Goal: Find specific page/section: Find specific page/section

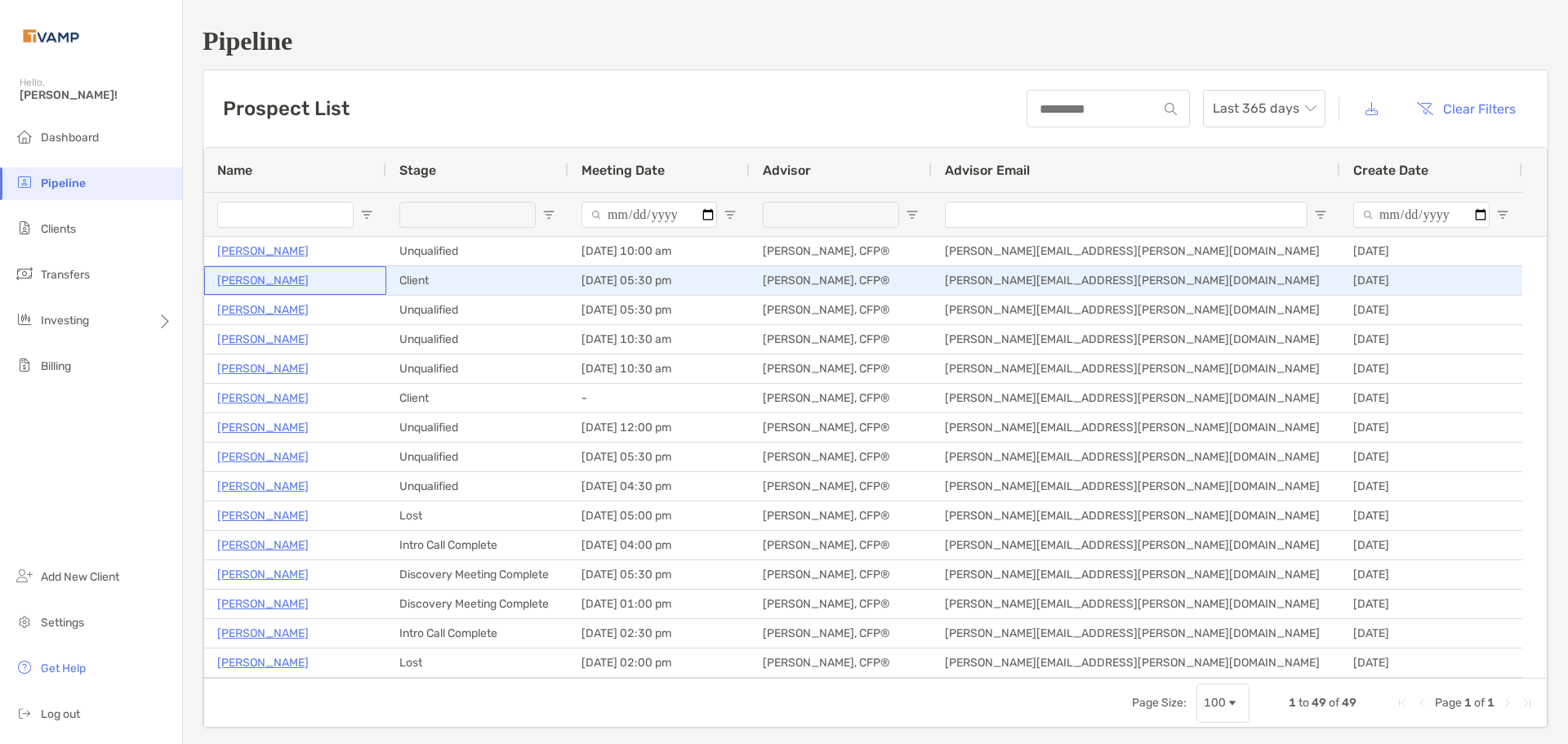
click at [291, 278] on p "[PERSON_NAME]" at bounding box center [263, 280] width 91 height 21
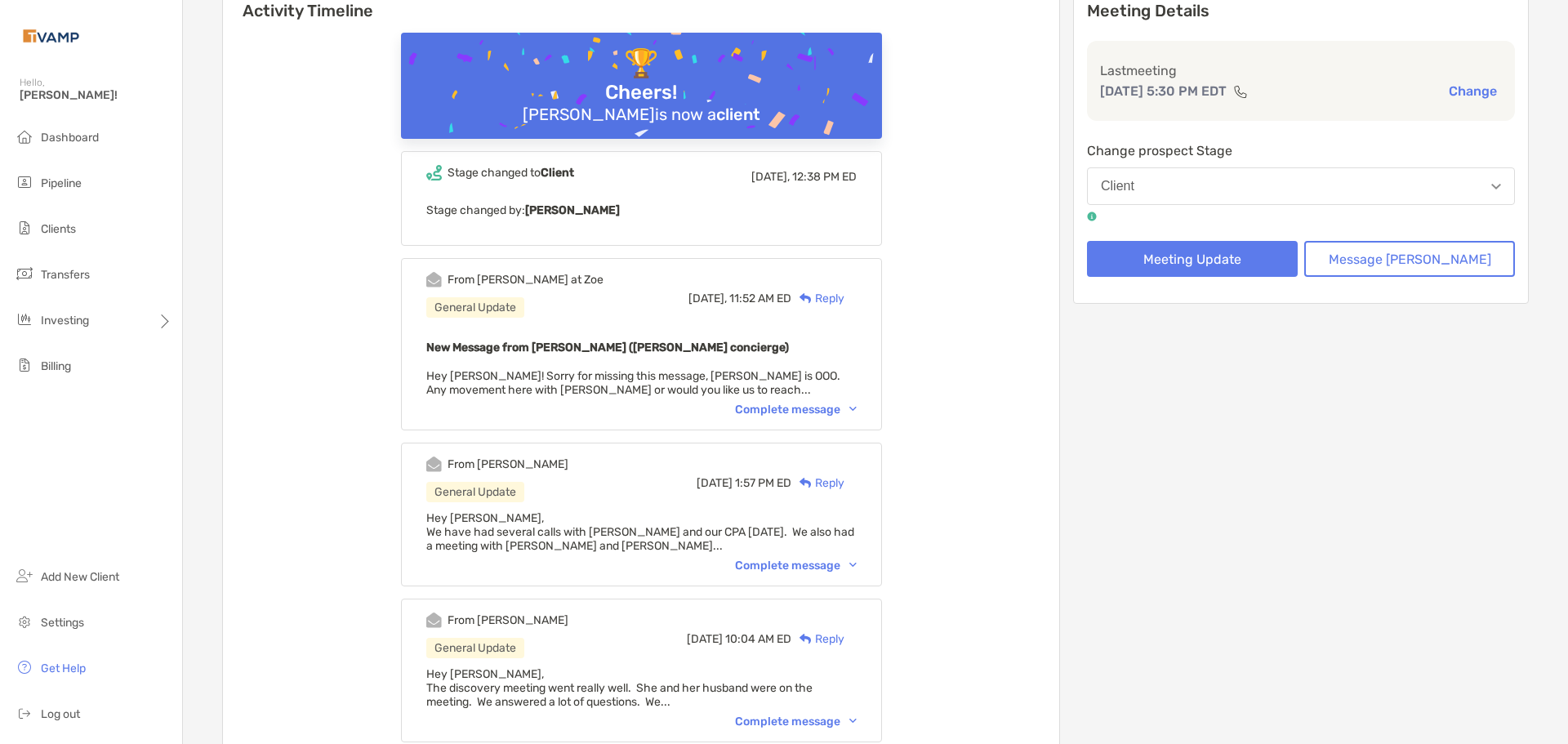
scroll to position [245, 0]
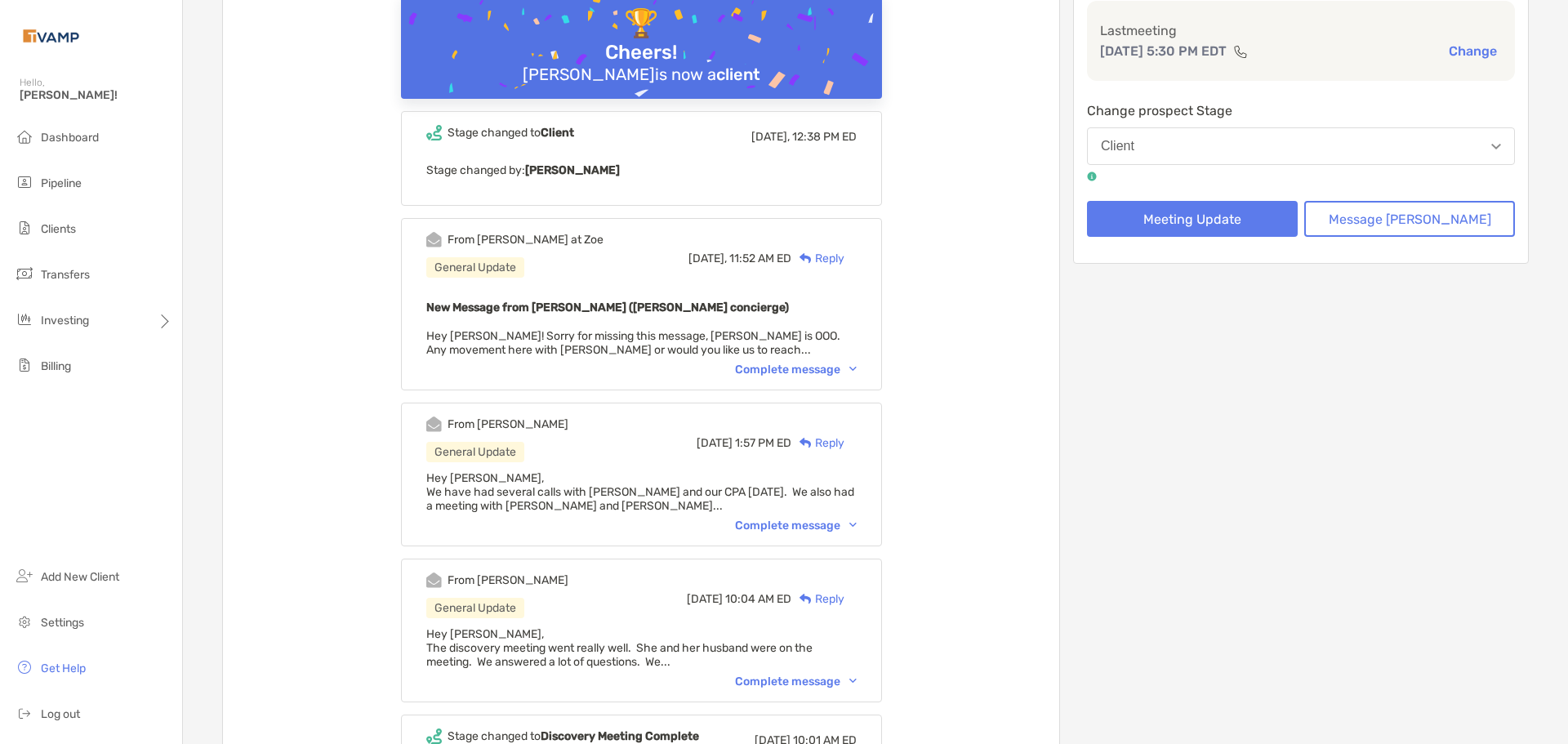
click at [815, 365] on div "Complete message" at bounding box center [796, 370] width 121 height 14
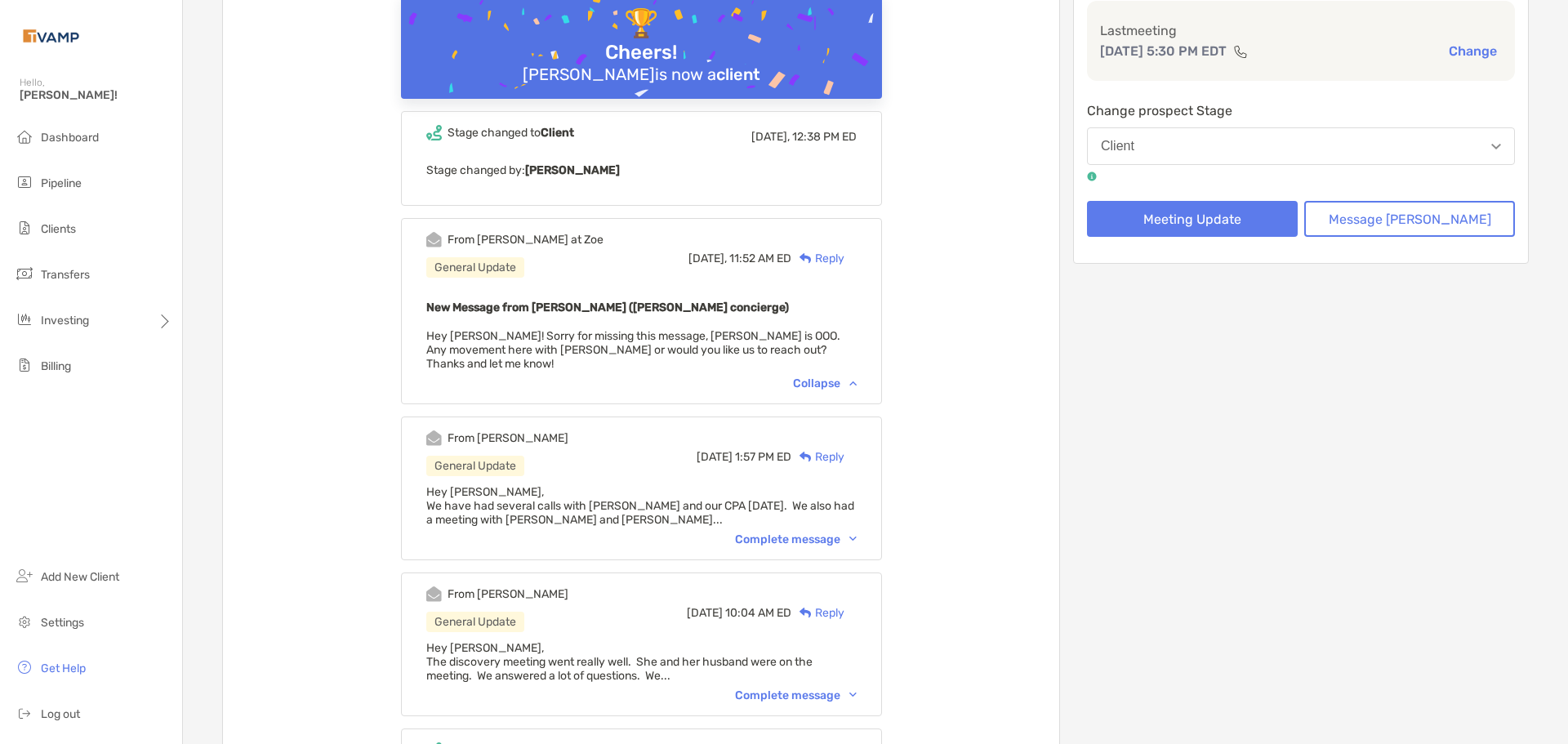
scroll to position [163, 0]
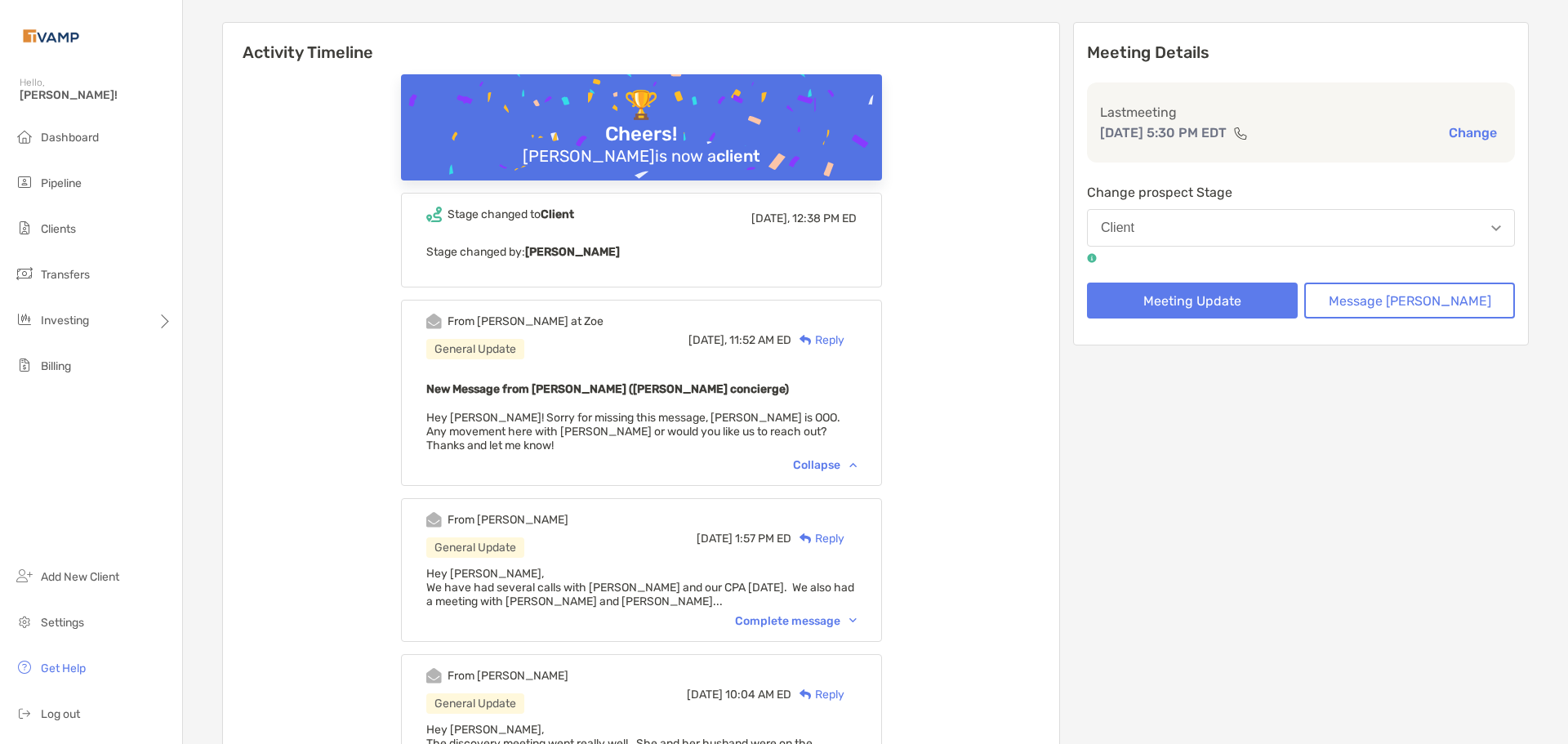
click at [827, 458] on div "Collapse" at bounding box center [825, 465] width 64 height 14
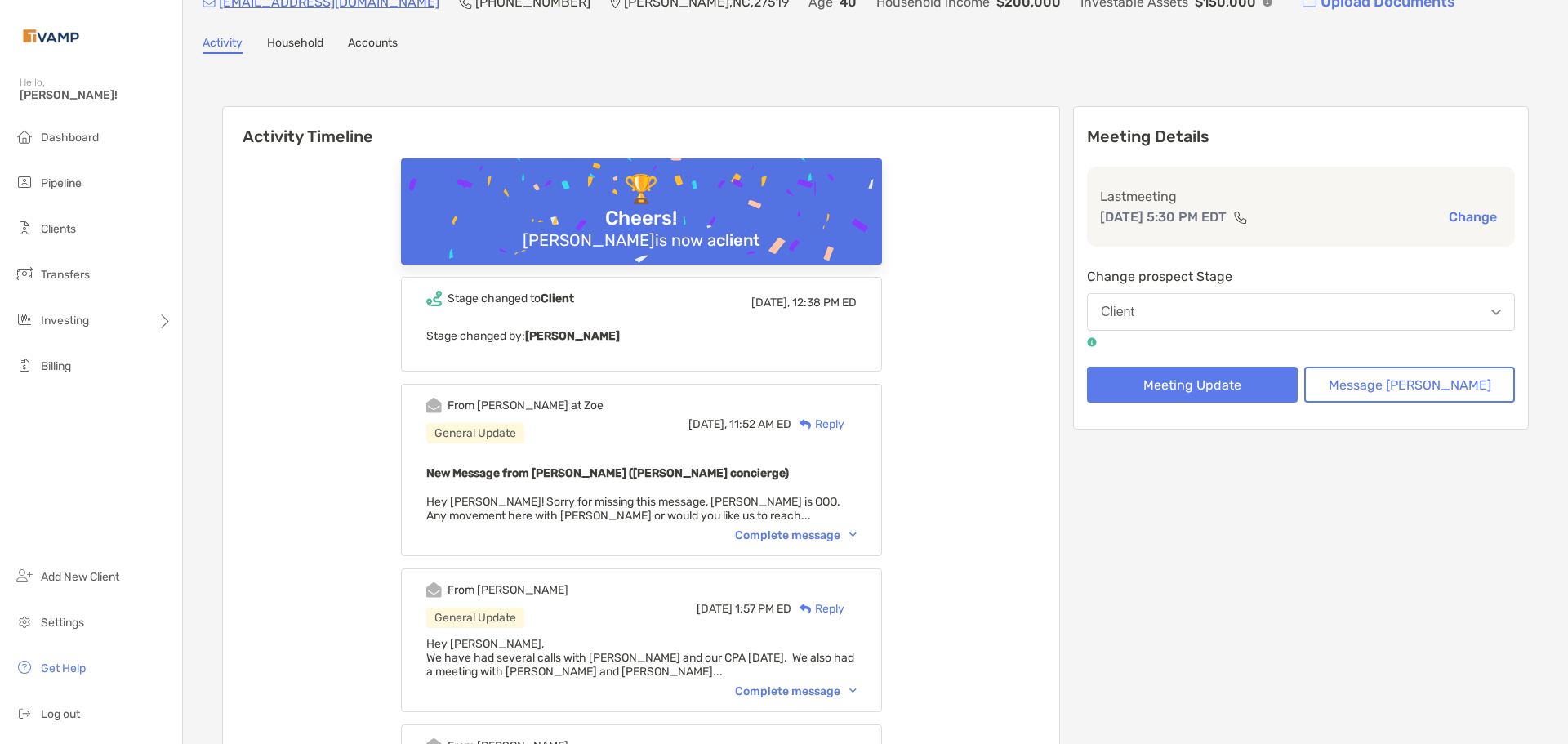
scroll to position [0, 0]
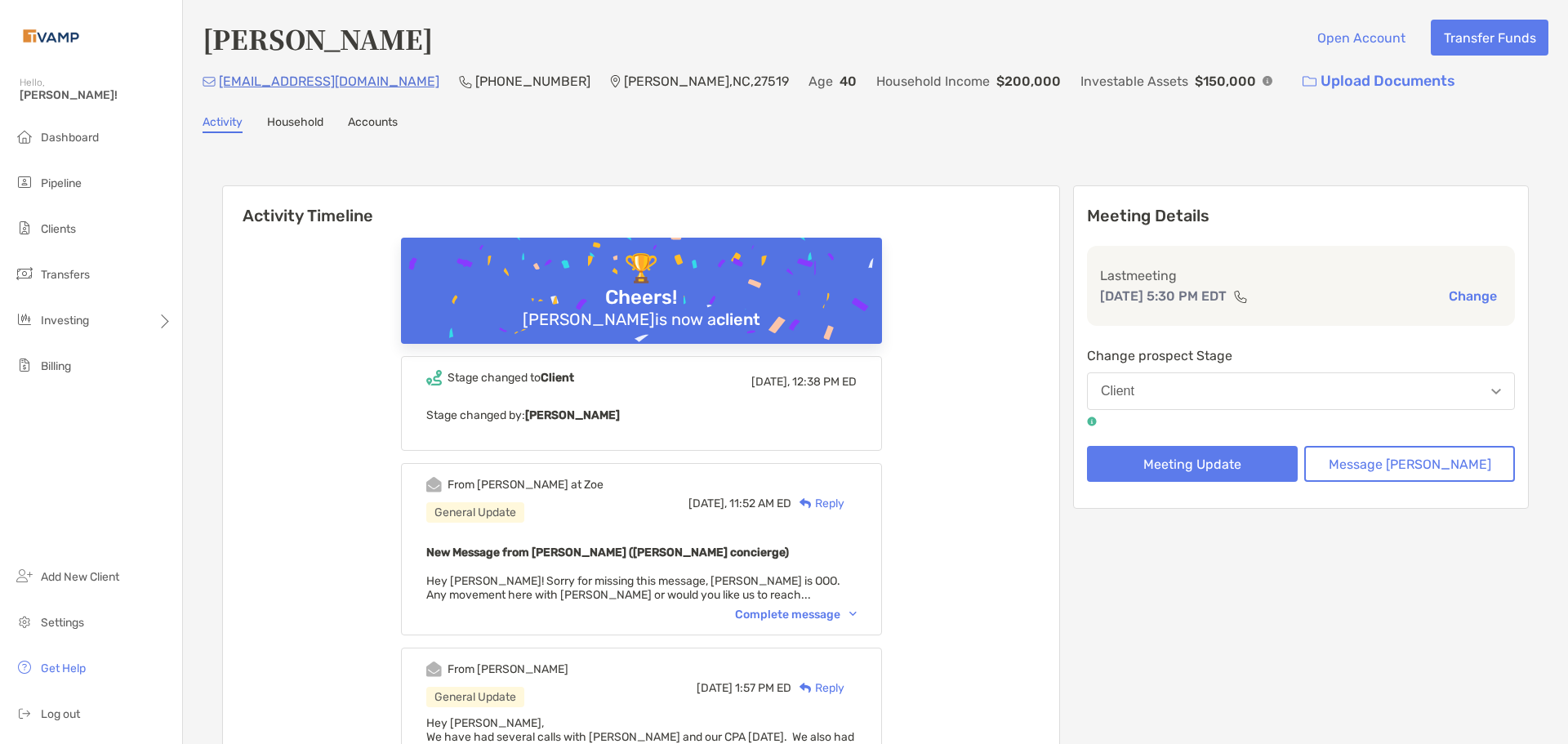
click at [314, 121] on link "Household" at bounding box center [295, 124] width 57 height 18
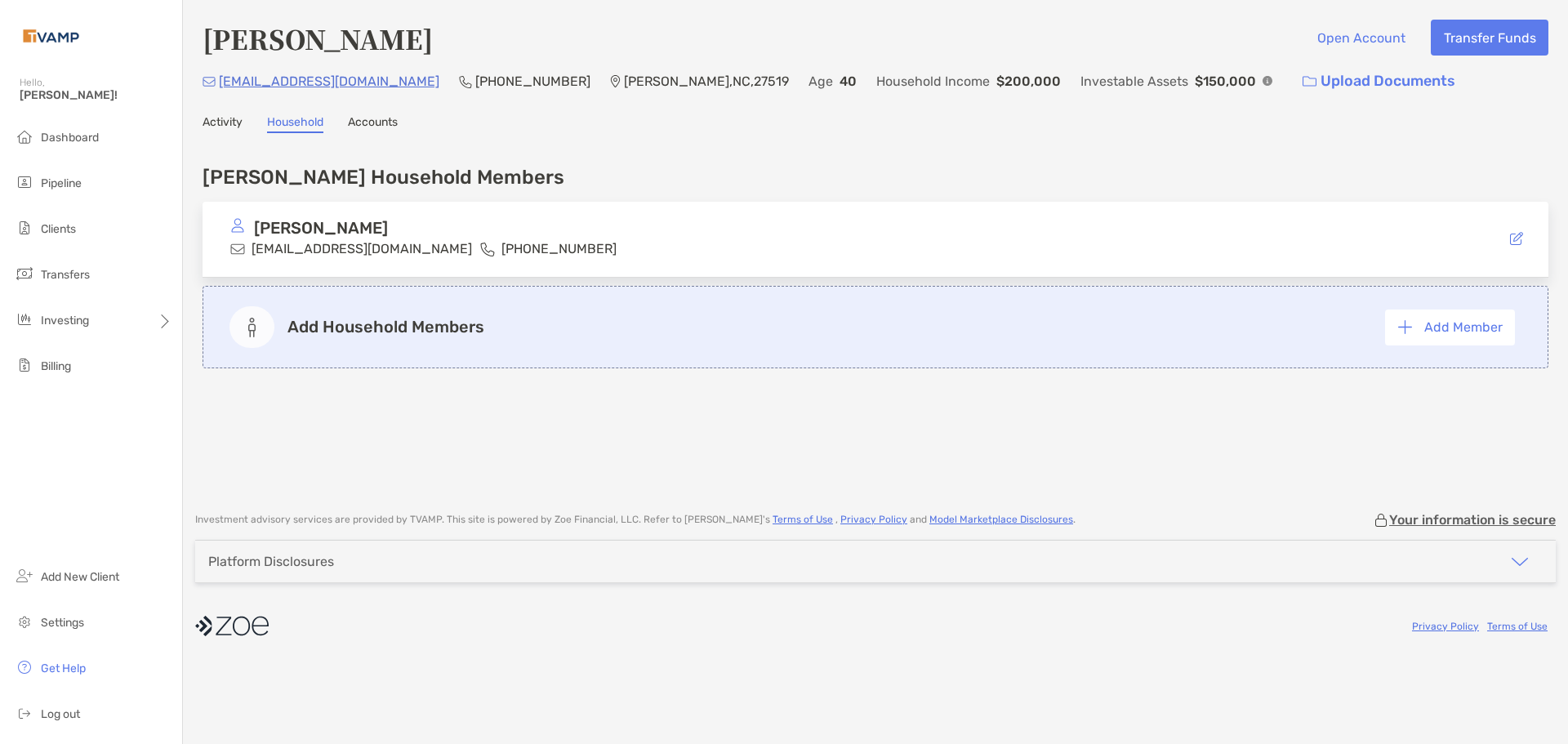
click at [236, 126] on link "Activity" at bounding box center [223, 124] width 40 height 18
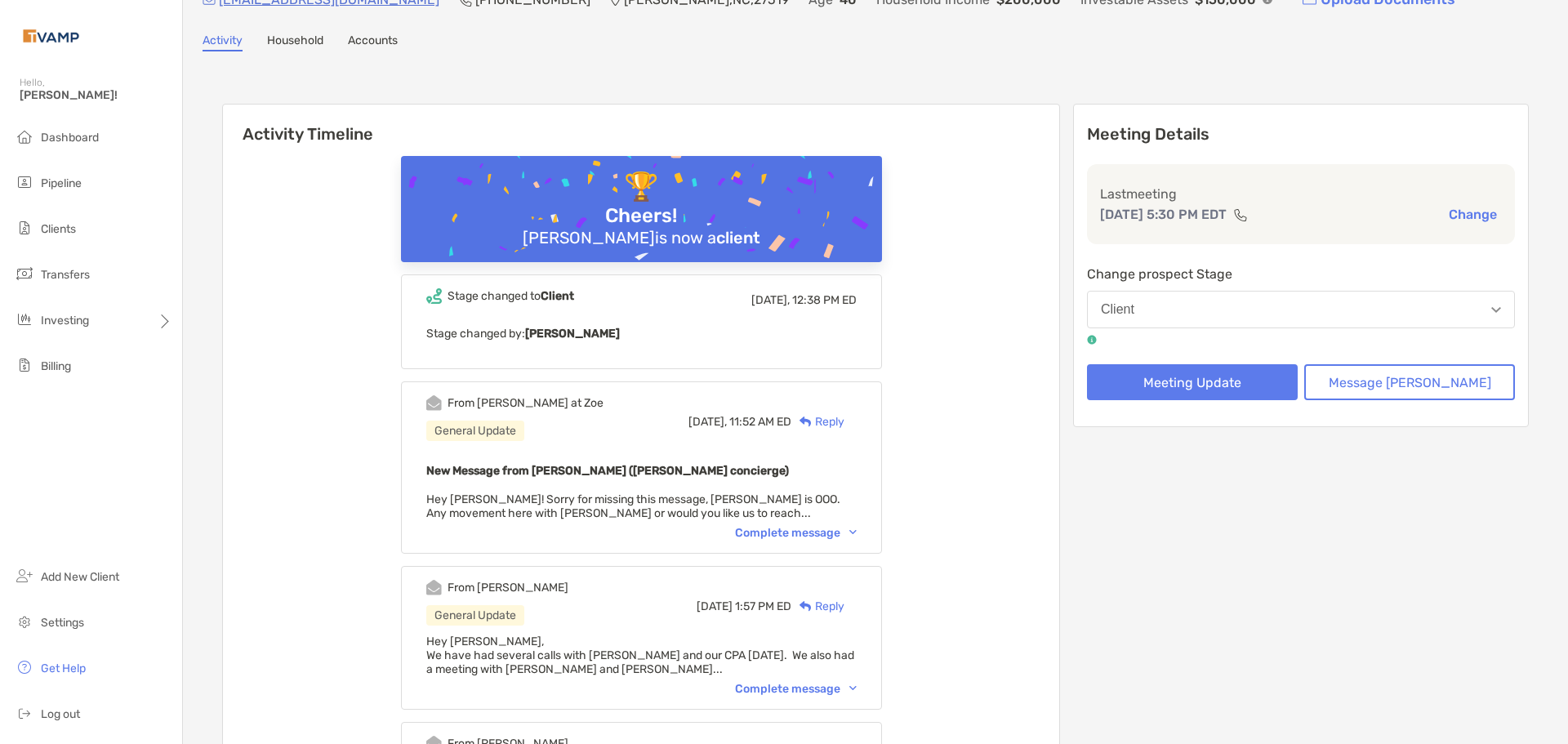
scroll to position [163, 0]
